Goal: Transaction & Acquisition: Download file/media

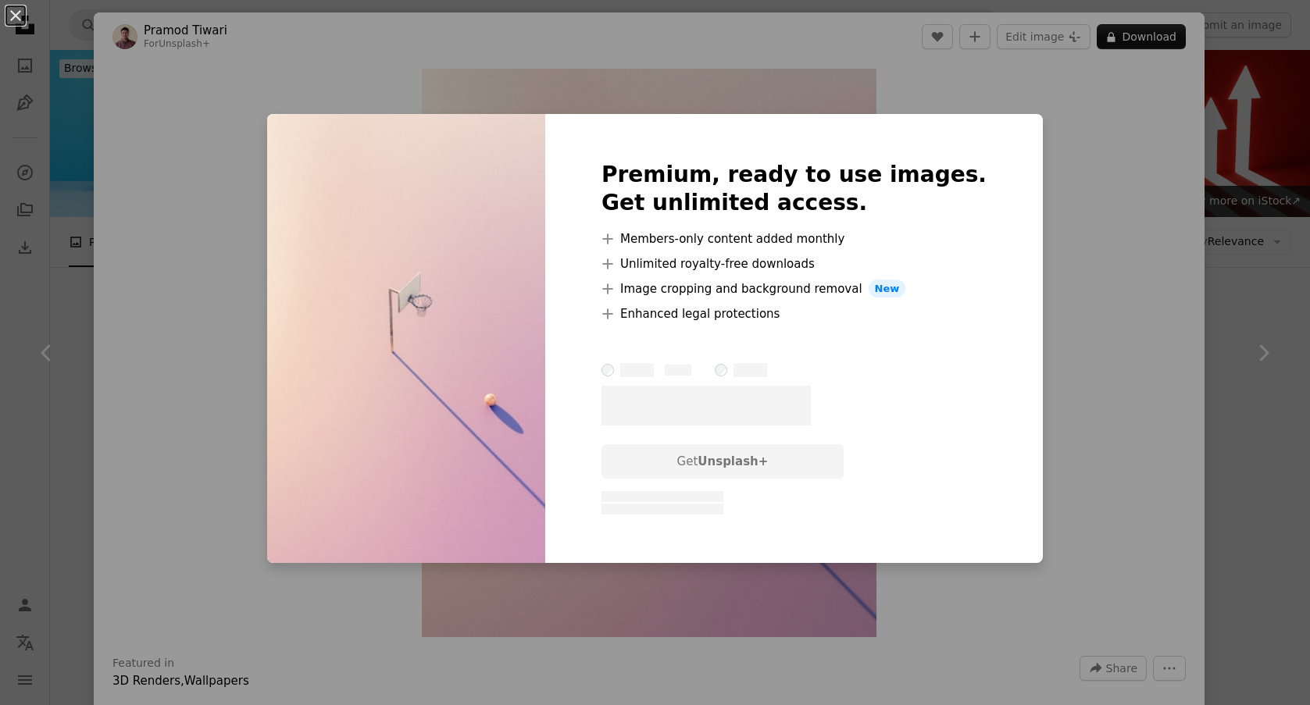
scroll to position [5423, 0]
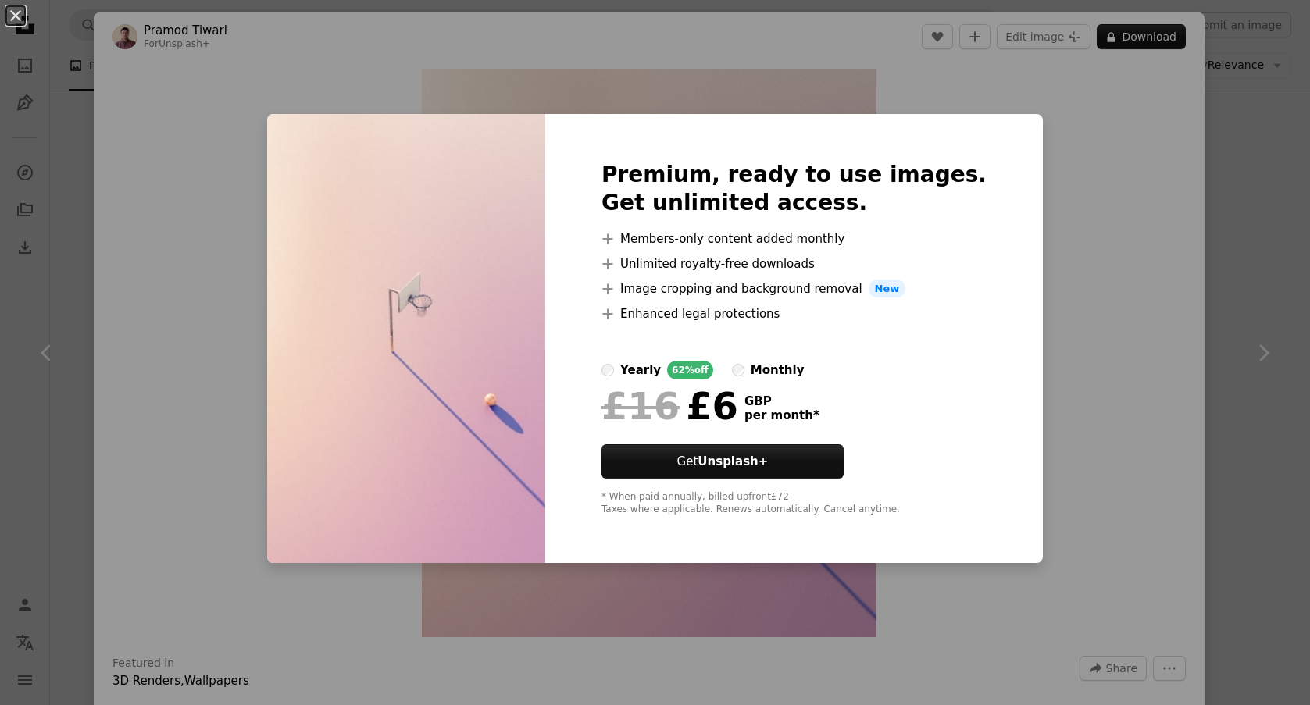
click at [1074, 167] on div "An X shape Premium, ready to use images. Get unlimited access. A plus sign Memb…" at bounding box center [655, 352] width 1310 height 705
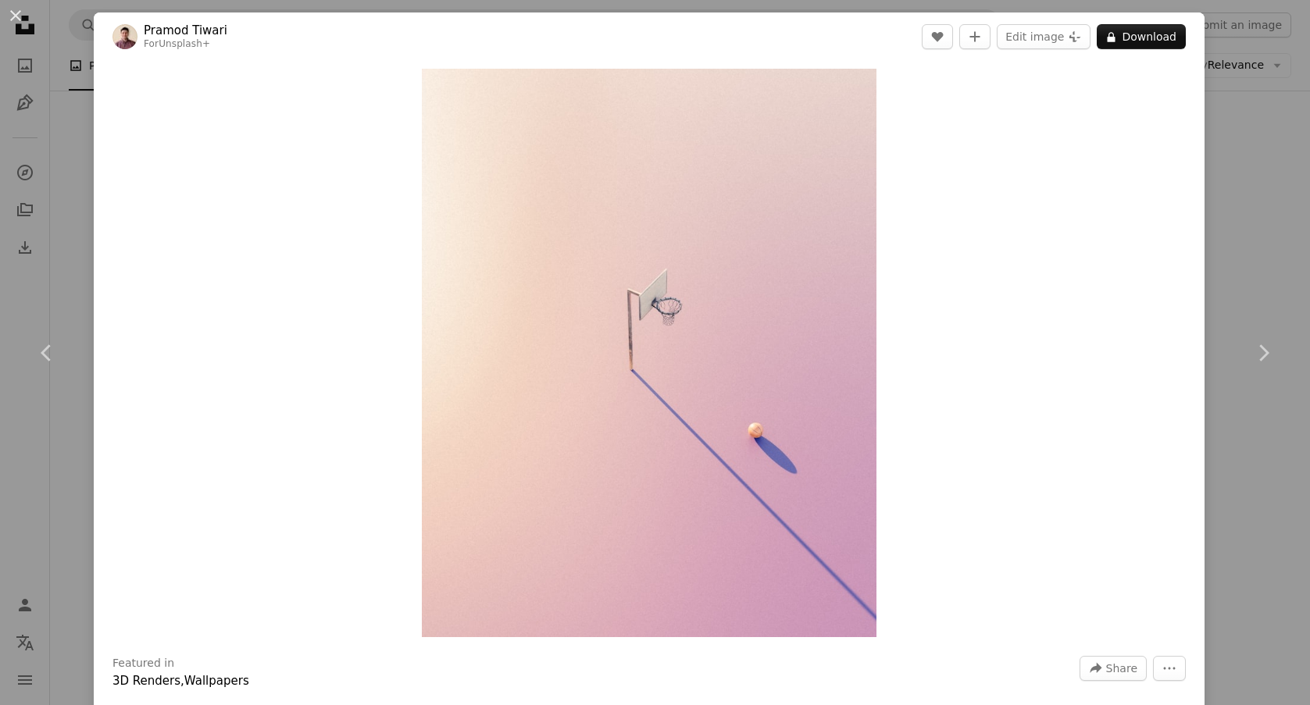
click at [74, 253] on div "An X shape Chevron left Chevron right [PERSON_NAME] For Unsplash+ A heart A plu…" at bounding box center [655, 352] width 1310 height 705
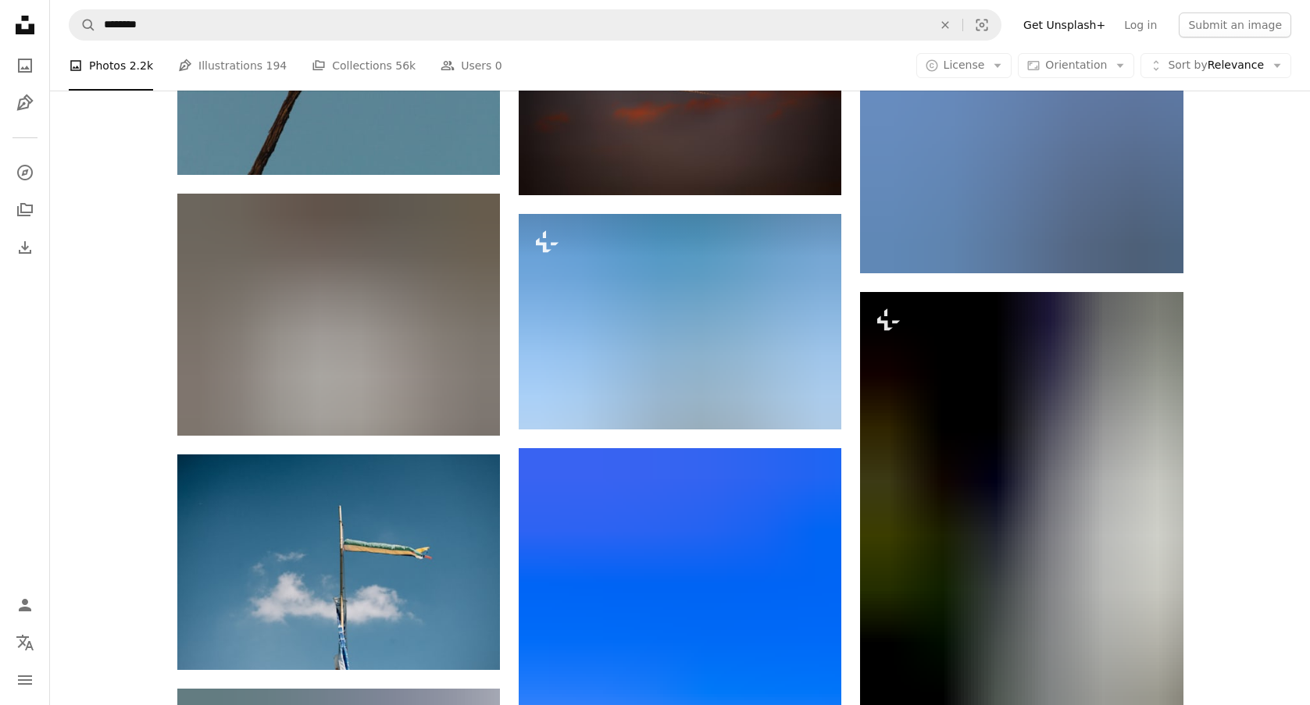
scroll to position [16207, 0]
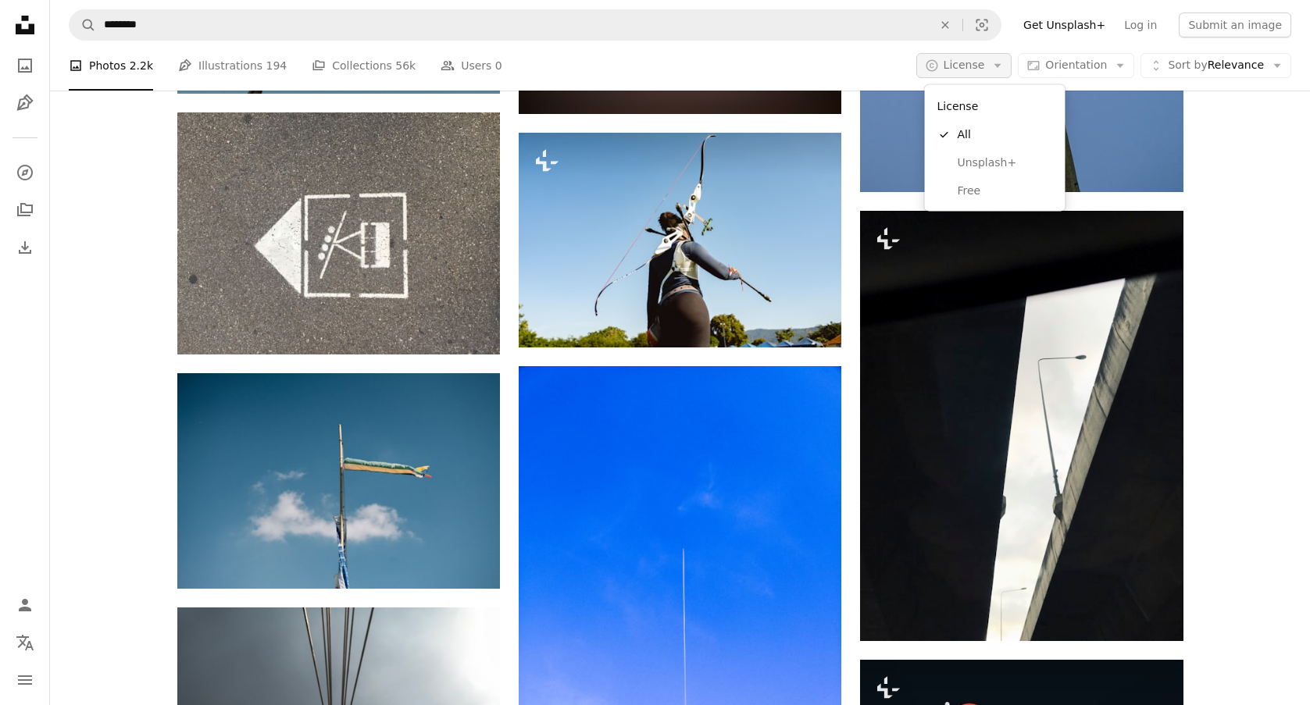
click at [993, 66] on button "A copyright icon © License Arrow down" at bounding box center [964, 65] width 96 height 25
click at [966, 189] on span "Free" at bounding box center [1005, 191] width 95 height 16
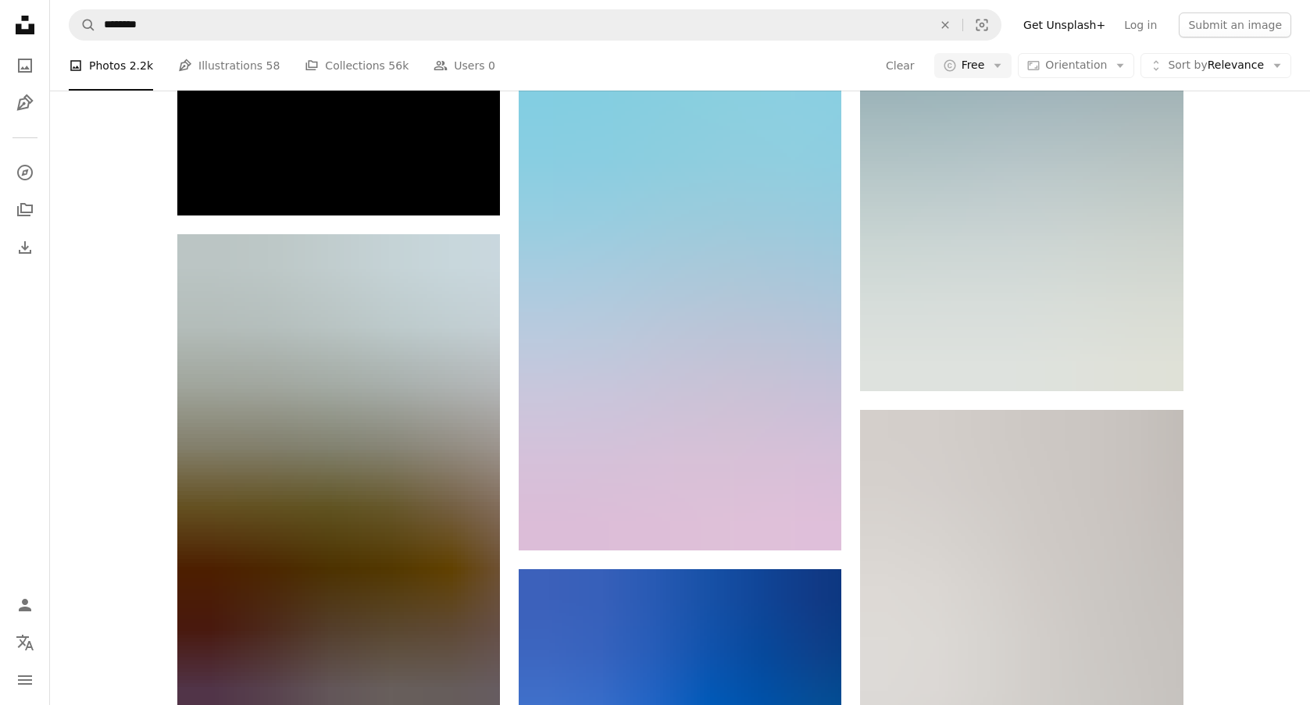
scroll to position [35537, 0]
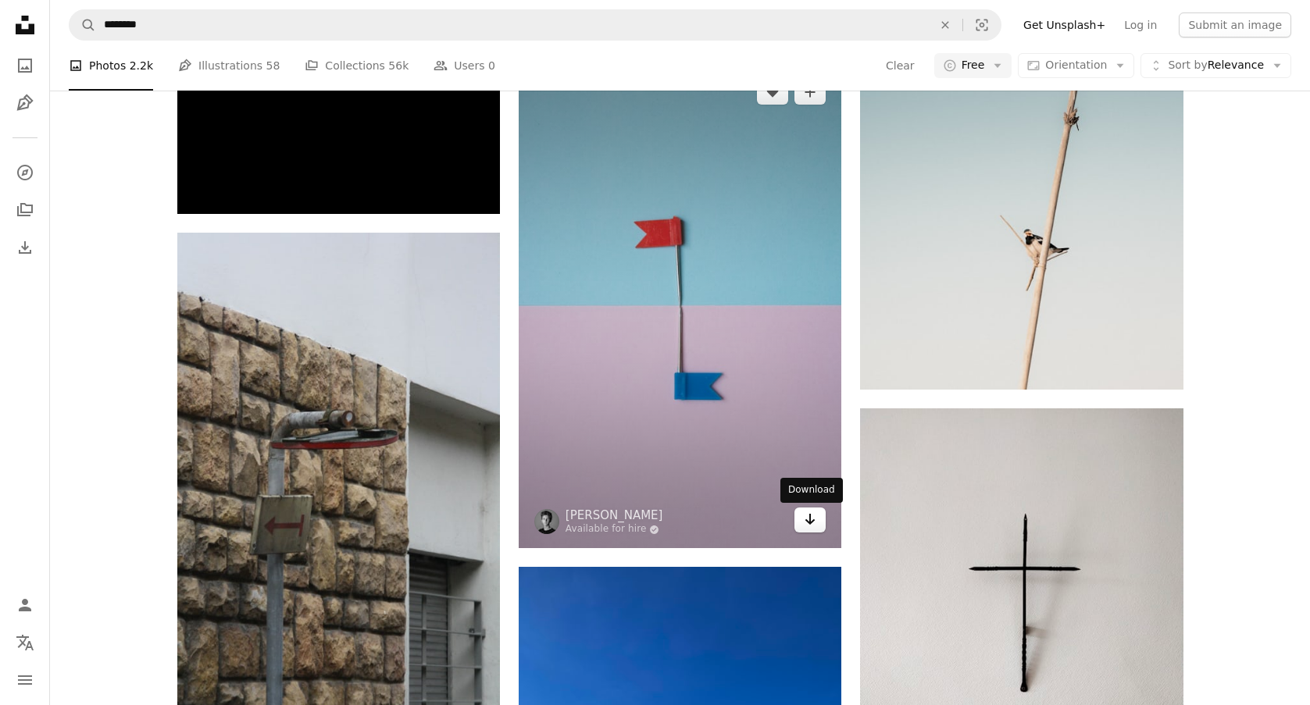
click at [809, 529] on icon "Arrow pointing down" at bounding box center [810, 519] width 13 height 19
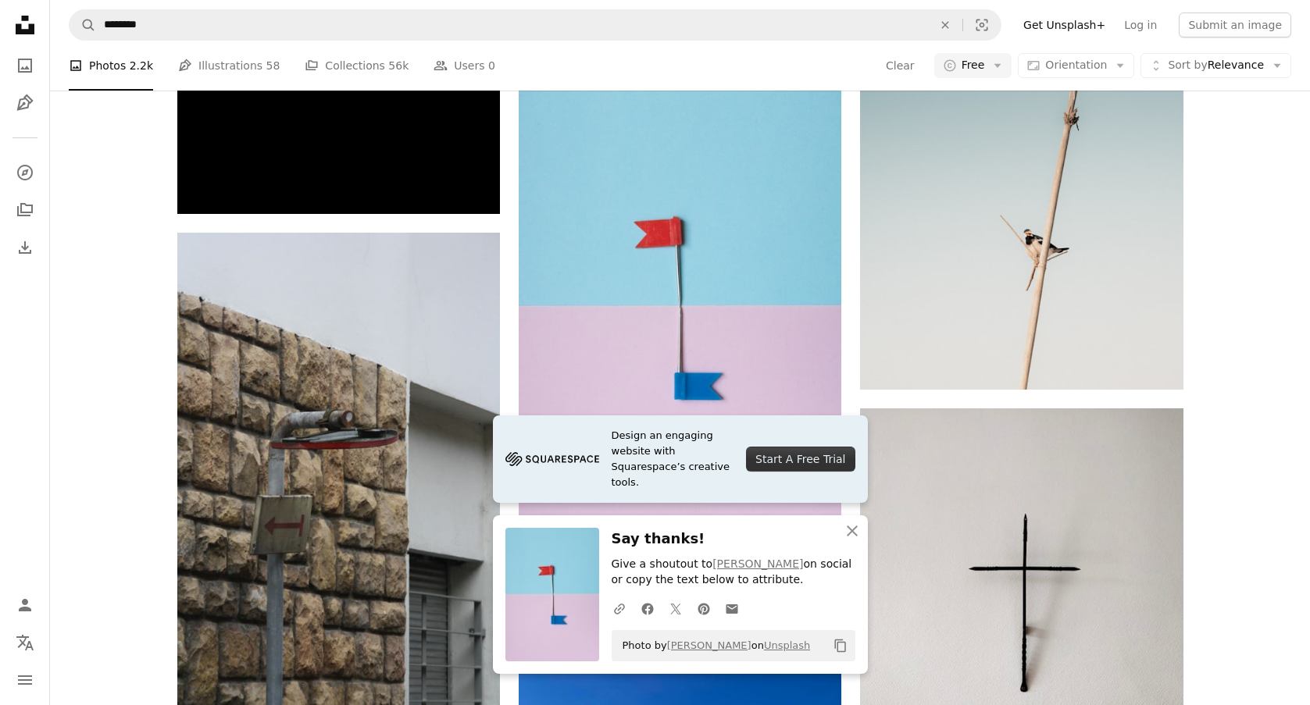
click at [856, 527] on icon "An X shape" at bounding box center [852, 531] width 19 height 19
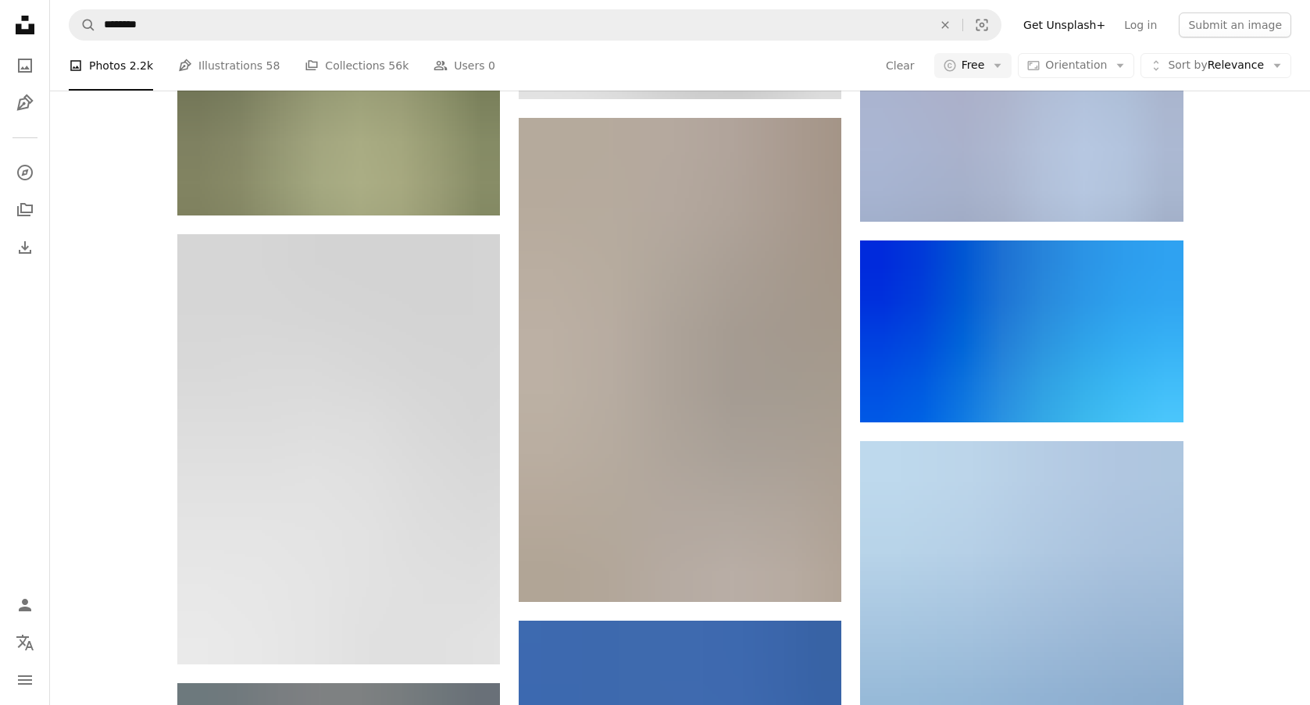
scroll to position [87187, 0]
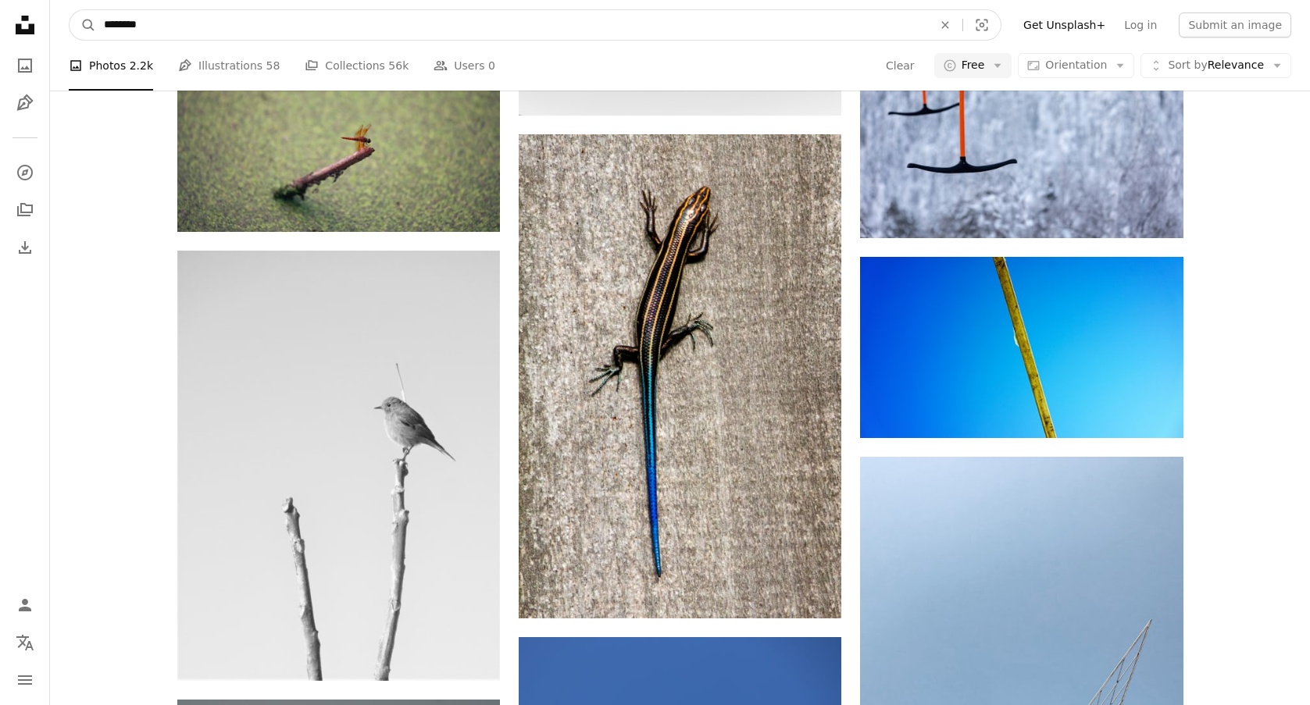
click at [179, 22] on input "********" at bounding box center [512, 25] width 832 height 30
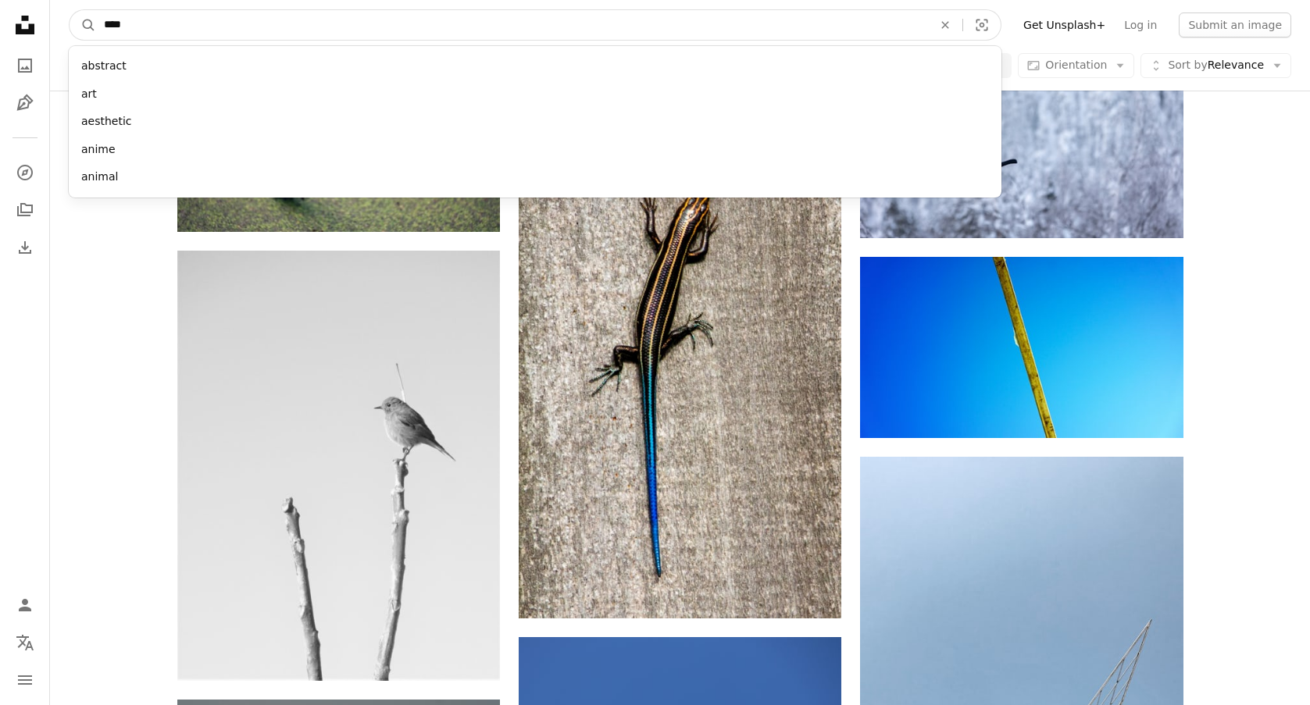
type input "*****"
click button "A magnifying glass" at bounding box center [83, 25] width 27 height 30
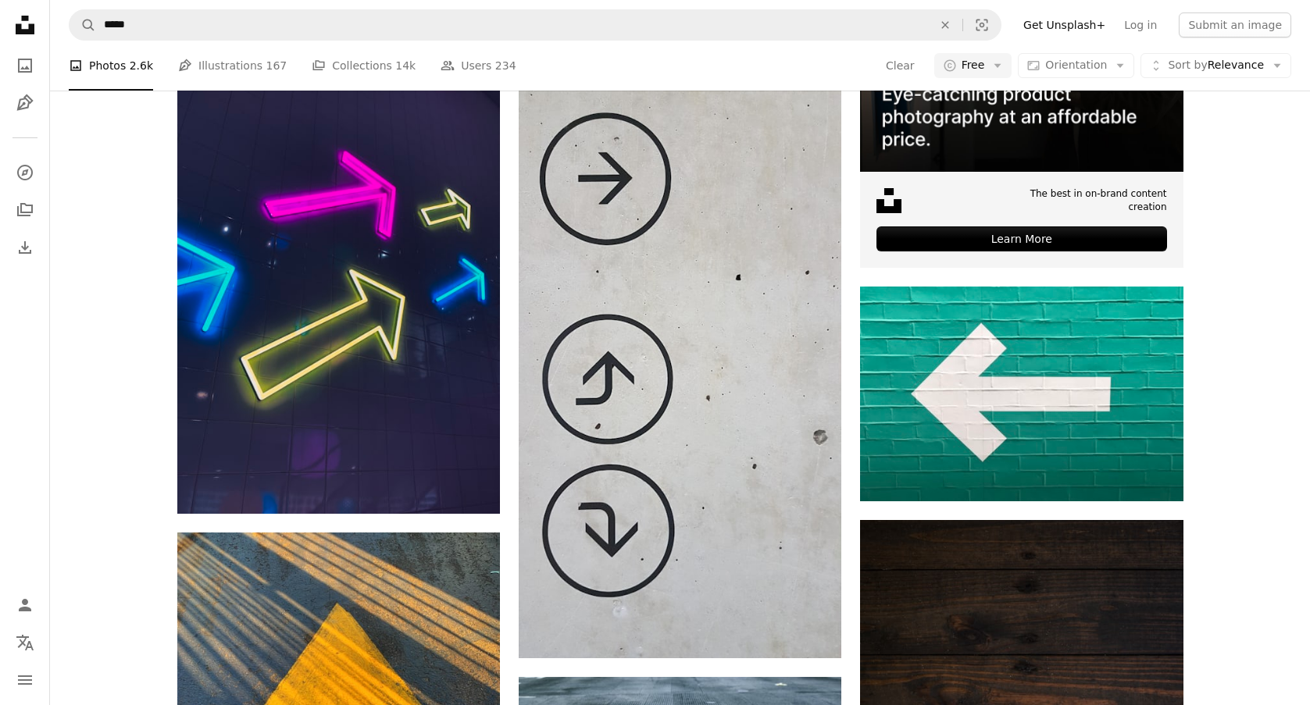
scroll to position [557, 0]
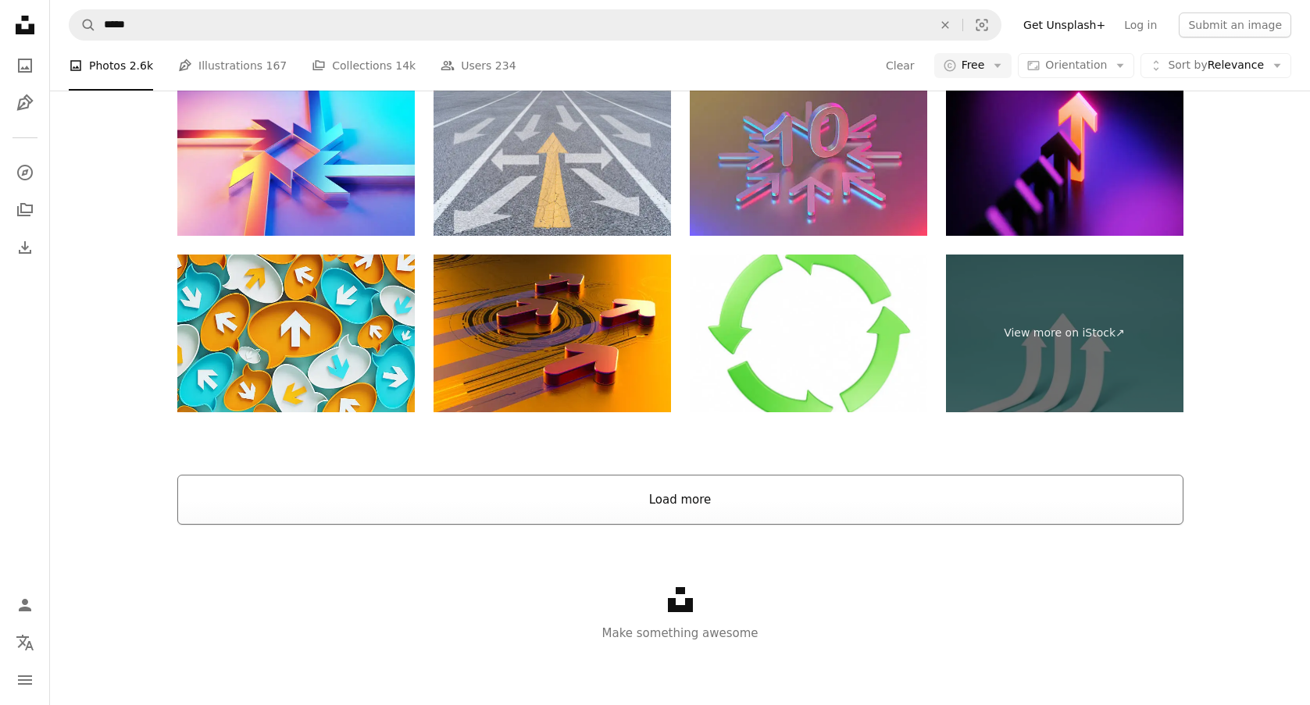
click at [546, 489] on button "Load more" at bounding box center [680, 500] width 1006 height 50
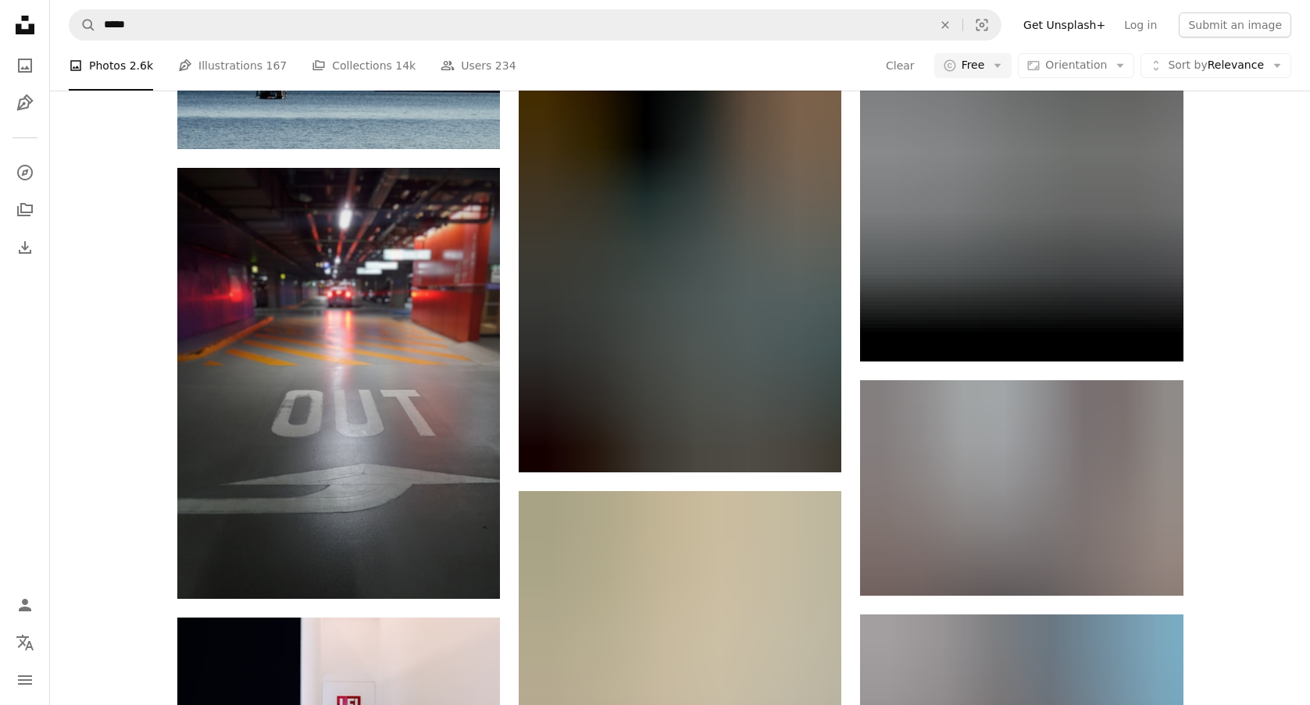
scroll to position [37540, 0]
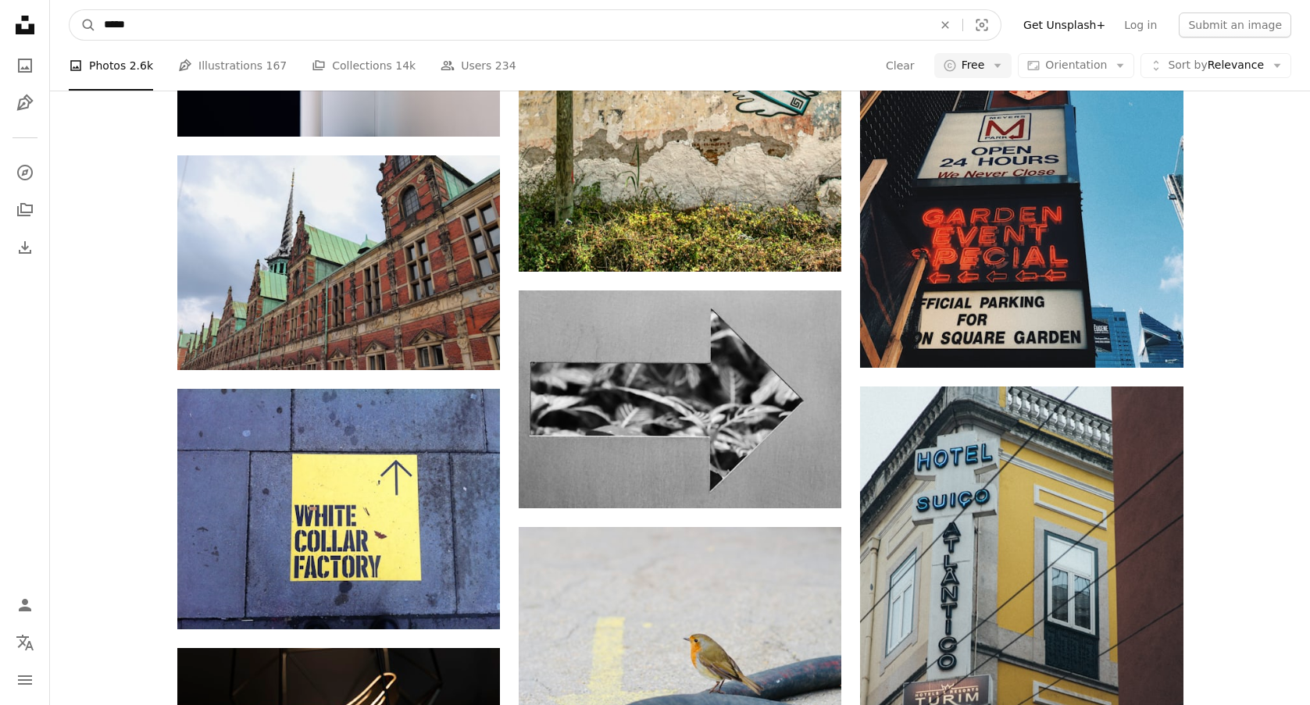
click at [174, 23] on input "*****" at bounding box center [512, 25] width 832 height 30
type input "*******"
click button "A magnifying glass" at bounding box center [83, 25] width 27 height 30
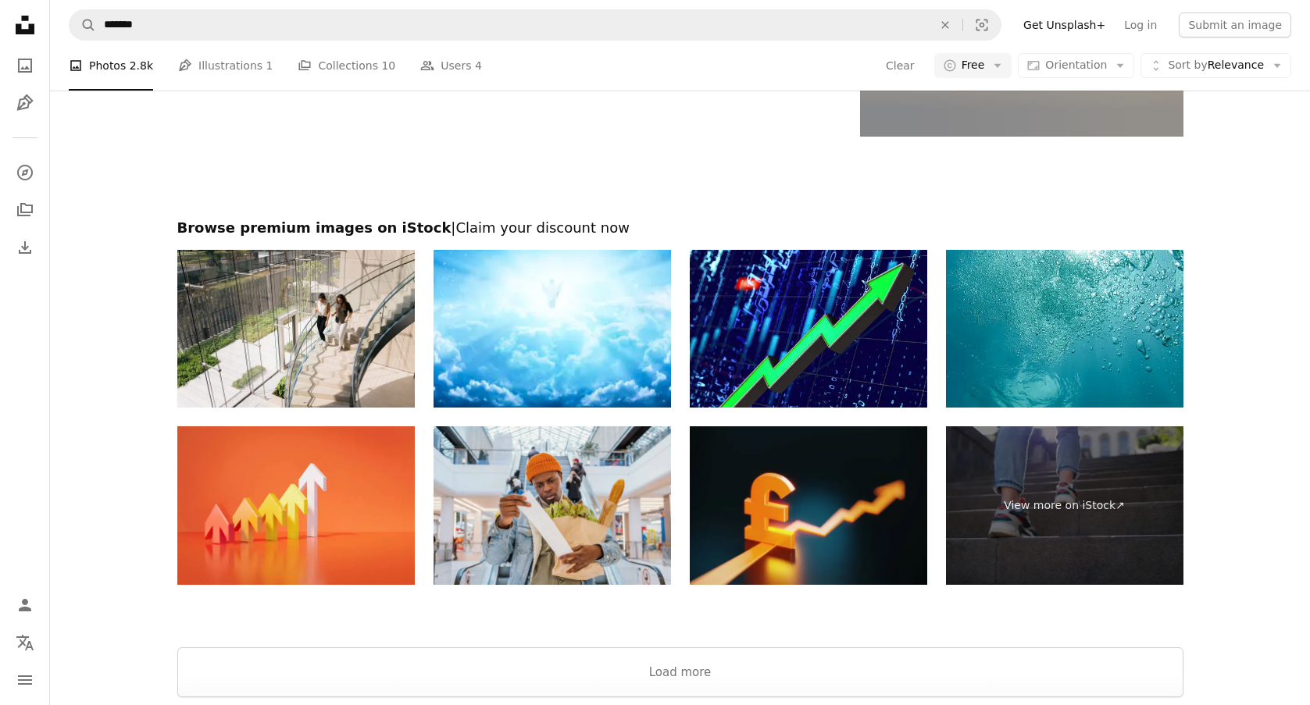
scroll to position [3601, 0]
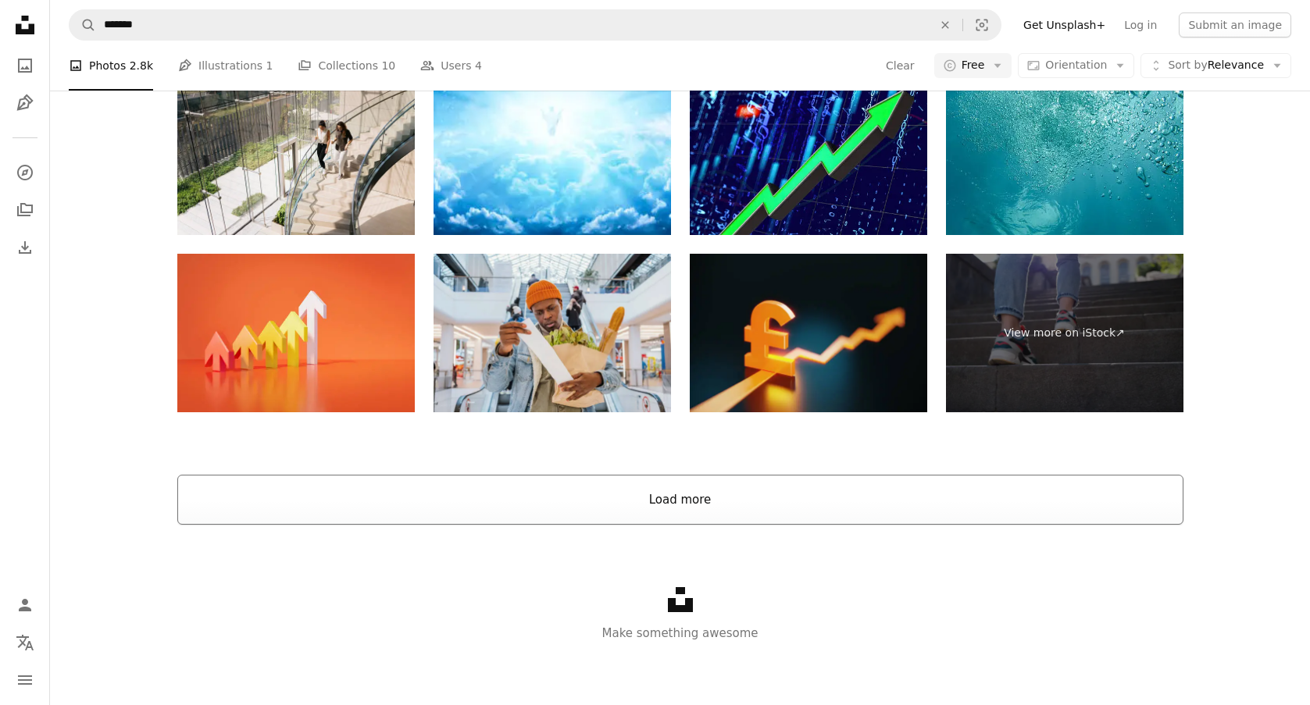
click at [394, 496] on button "Load more" at bounding box center [680, 500] width 1006 height 50
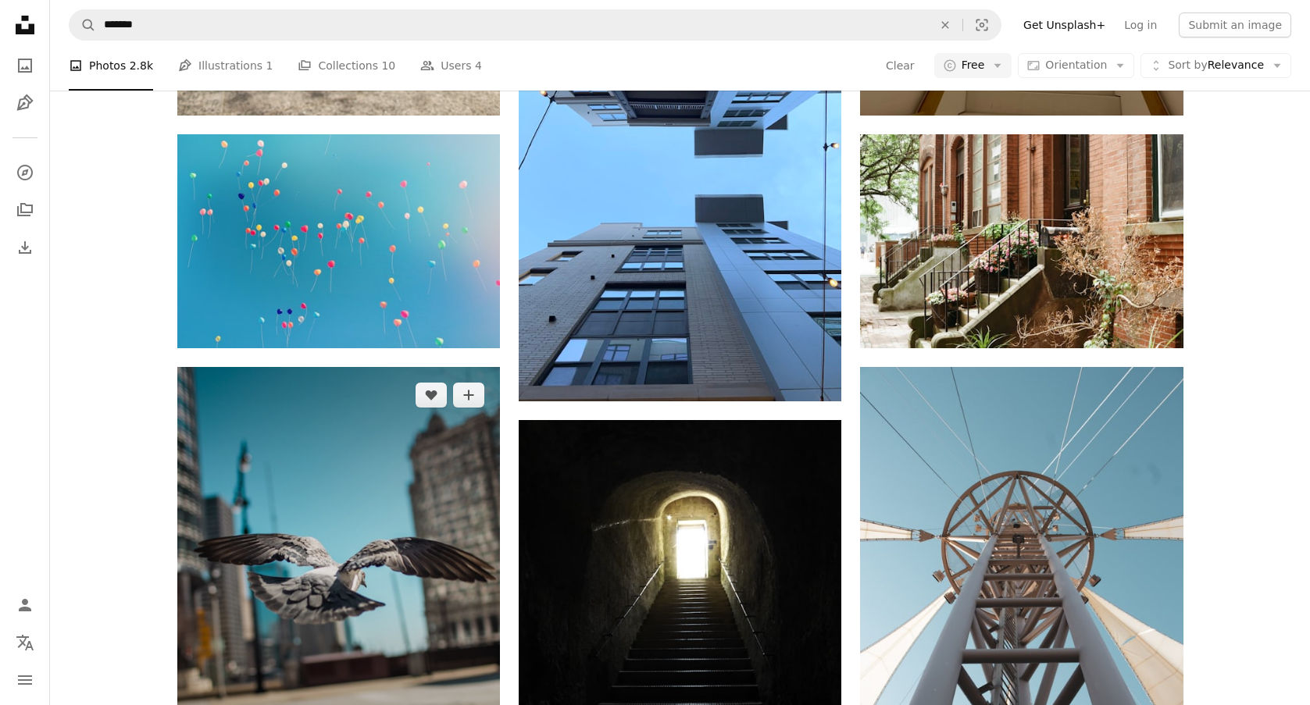
scroll to position [4715, 0]
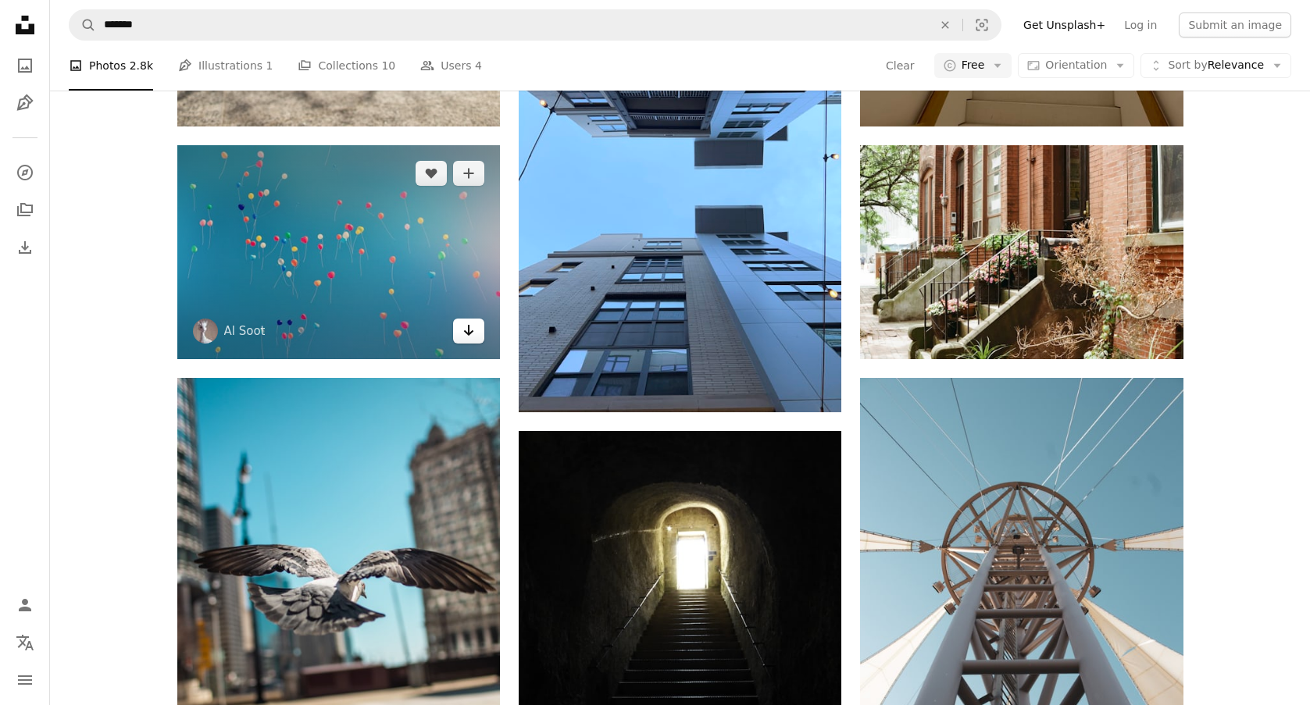
click at [463, 334] on icon "Arrow pointing down" at bounding box center [469, 330] width 13 height 19
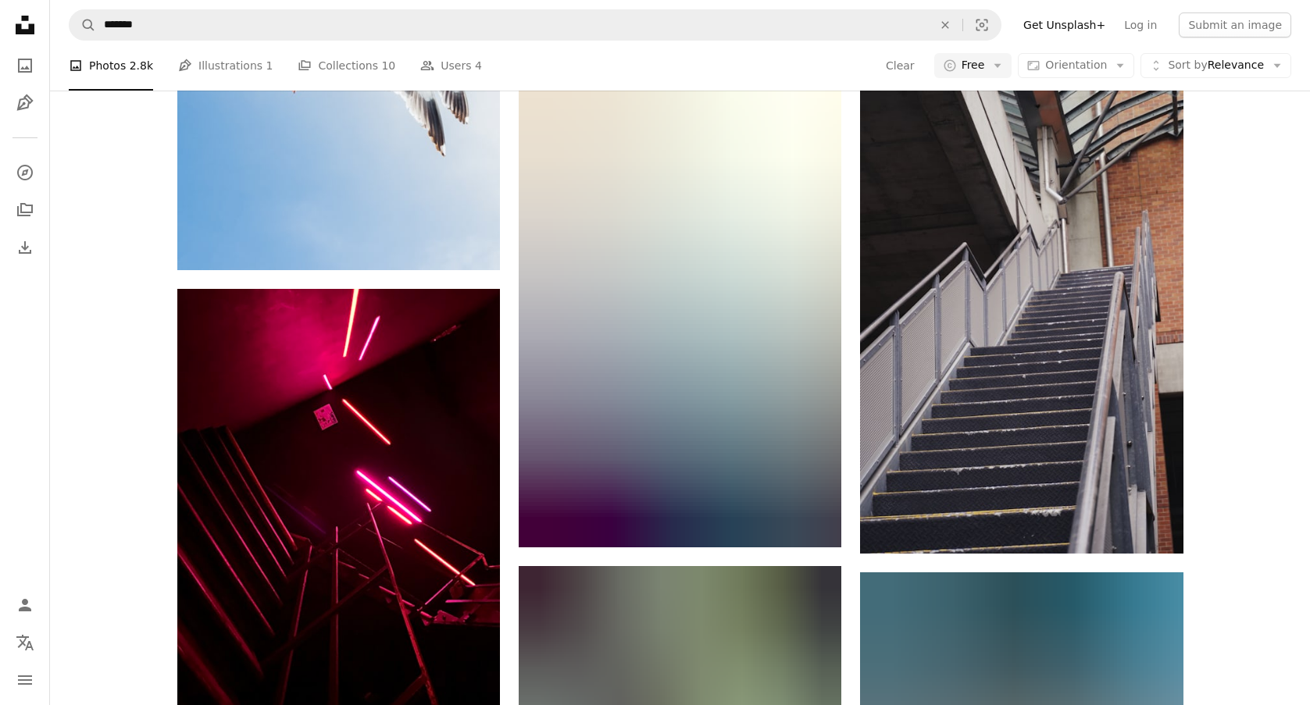
scroll to position [15915, 0]
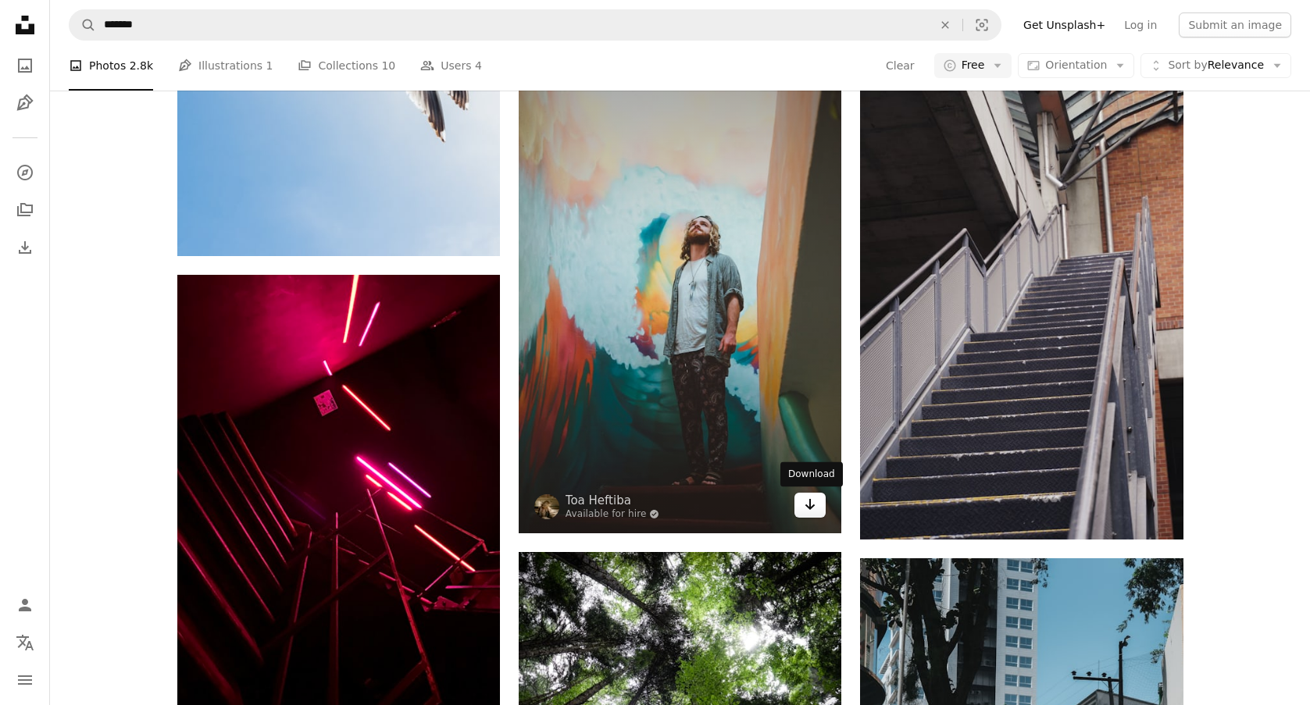
click at [815, 513] on icon "Arrow pointing down" at bounding box center [810, 504] width 13 height 19
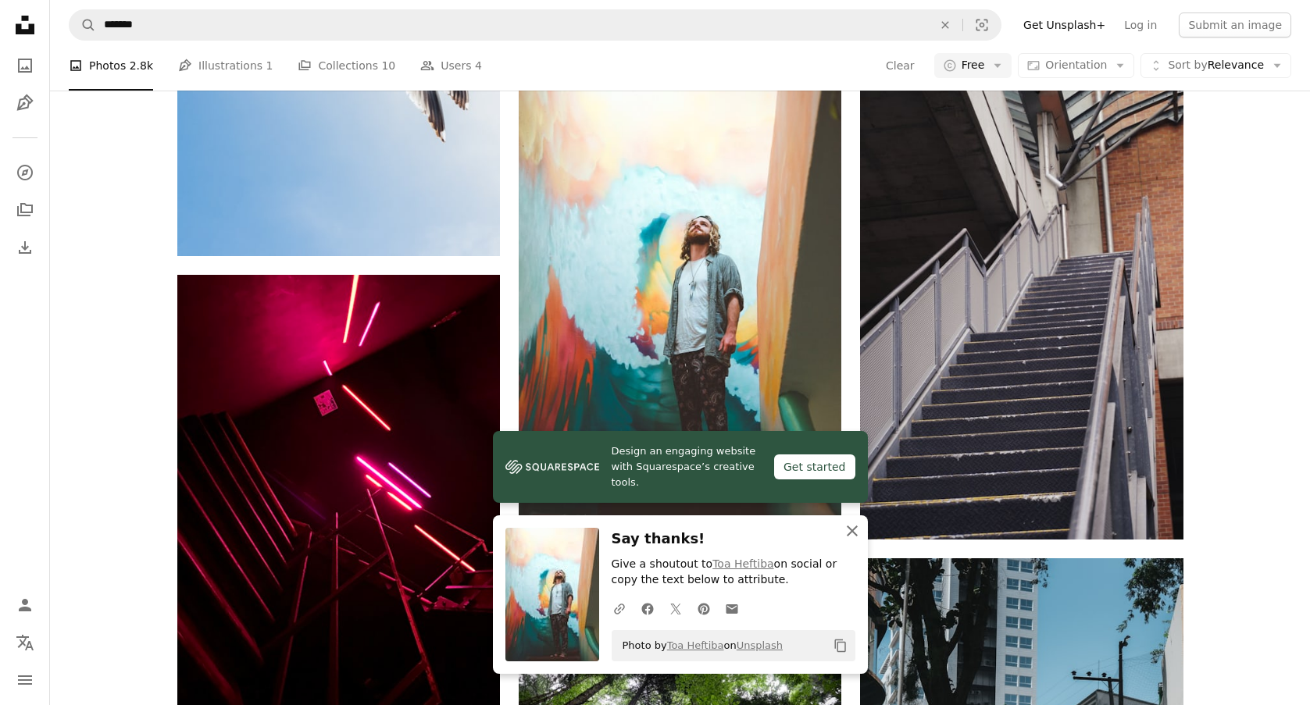
click at [852, 527] on icon "An X shape" at bounding box center [852, 531] width 19 height 19
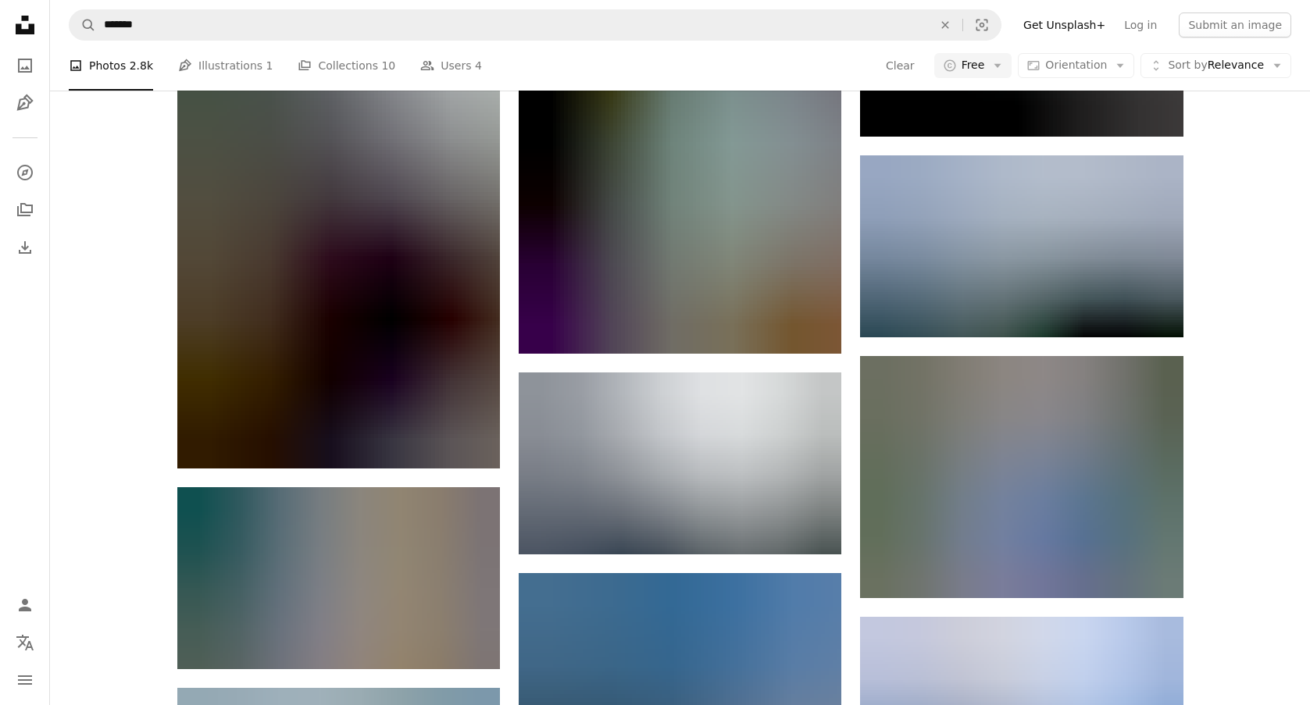
scroll to position [47450, 0]
